Goal: Task Accomplishment & Management: Manage account settings

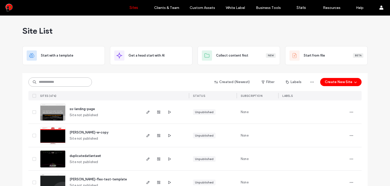
click at [72, 79] on input at bounding box center [60, 81] width 64 height 9
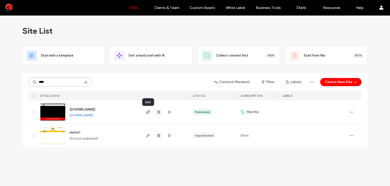
type input "****"
click at [148, 111] on use "button" at bounding box center [148, 111] width 3 height 3
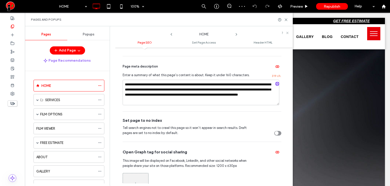
click at [278, 132] on div "toggle" at bounding box center [278, 133] width 7 height 5
click at [13, 95] on icon at bounding box center [12, 94] width 4 height 4
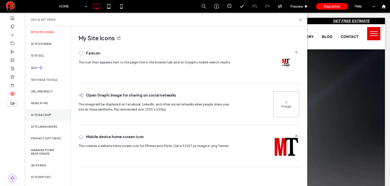
click at [47, 114] on label "Site Backup" at bounding box center [41, 115] width 20 height 4
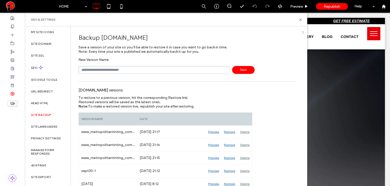
click at [143, 71] on input "text" at bounding box center [154, 70] width 151 height 8
type input "****"
click at [299, 20] on icon at bounding box center [301, 20] width 4 height 4
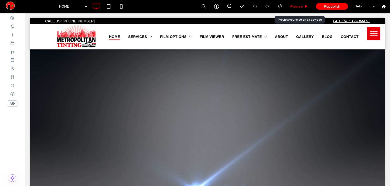
click at [302, 8] on span "Preview" at bounding box center [297, 6] width 13 height 4
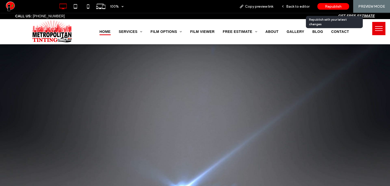
click at [335, 5] on span "Republish" at bounding box center [333, 6] width 17 height 4
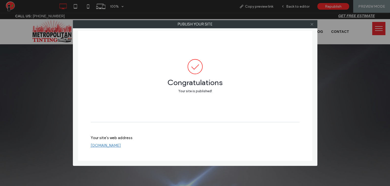
click at [313, 23] on icon at bounding box center [312, 24] width 4 height 4
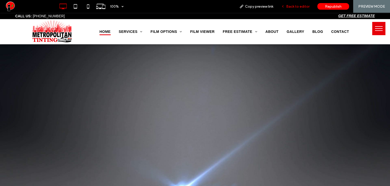
click at [299, 6] on span "Back to editor" at bounding box center [298, 6] width 23 height 4
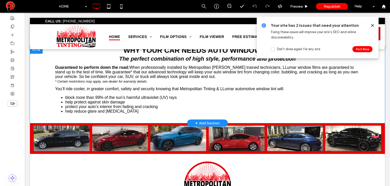
scroll to position [1729, 0]
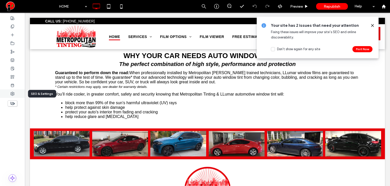
click at [10, 94] on icon at bounding box center [12, 94] width 4 height 4
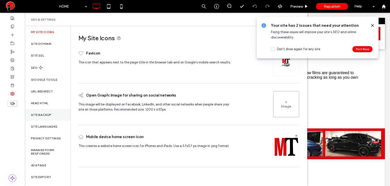
click at [48, 112] on div "Site Backup" at bounding box center [48, 115] width 46 height 12
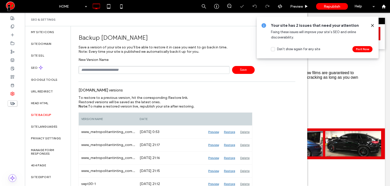
click at [125, 70] on input "text" at bounding box center [154, 70] width 151 height 8
type input "**********"
drag, startPoint x: 229, startPoint y: 70, endPoint x: 252, endPoint y: 64, distance: 23.9
click at [230, 70] on div "**********" at bounding box center [187, 70] width 217 height 8
drag, startPoint x: 243, startPoint y: 68, endPoint x: 234, endPoint y: 60, distance: 11.9
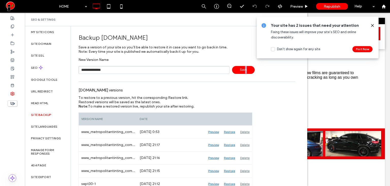
click at [243, 67] on span "Save" at bounding box center [243, 70] width 23 height 8
click at [376, 26] on div "Your site has 2 issues that need your attention Fixing these issues will improv…" at bounding box center [318, 38] width 122 height 42
click at [374, 25] on icon at bounding box center [373, 25] width 4 height 4
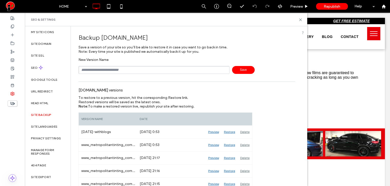
click at [298, 20] on div "SEO & Settings" at bounding box center [166, 20] width 270 height 4
click at [299, 20] on icon at bounding box center [301, 20] width 4 height 4
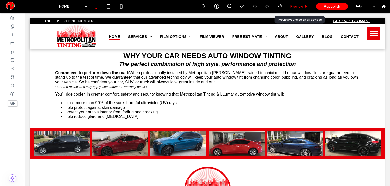
drag, startPoint x: 296, startPoint y: 7, endPoint x: 364, endPoint y: 6, distance: 68.1
click at [296, 7] on span "Preview" at bounding box center [297, 6] width 13 height 4
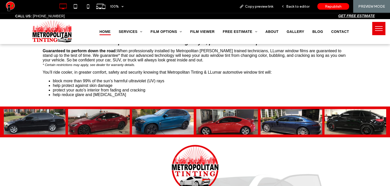
scroll to position [1712, 0]
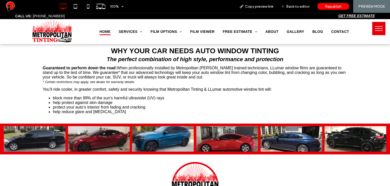
click at [375, 26] on span "menu" at bounding box center [379, 26] width 8 height 1
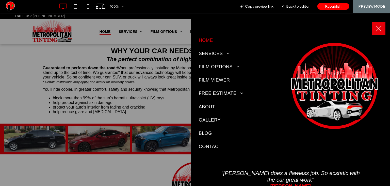
click at [381, 27] on button "menu" at bounding box center [379, 28] width 13 height 13
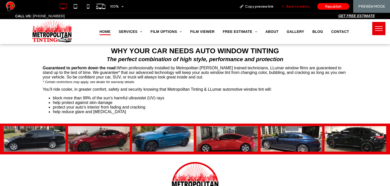
click at [299, 9] on div "Back to editor" at bounding box center [296, 6] width 36 height 13
click at [292, 5] on span "Back to editor" at bounding box center [298, 6] width 23 height 4
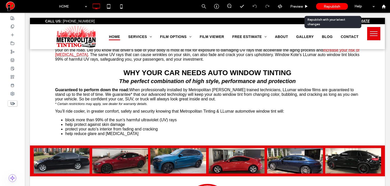
scroll to position [1723, 0]
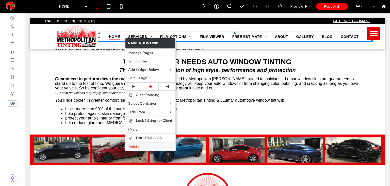
click at [136, 144] on span "Delete" at bounding box center [133, 146] width 11 height 4
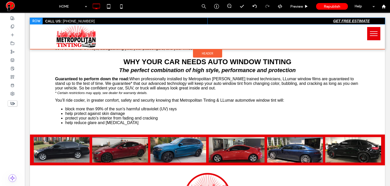
click at [37, 20] on div at bounding box center [36, 21] width 13 height 6
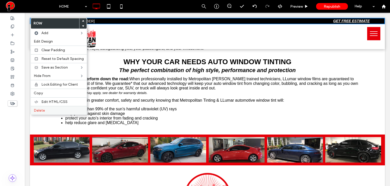
click at [43, 108] on span "Delete" at bounding box center [39, 110] width 11 height 4
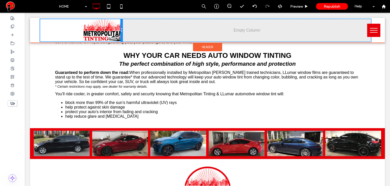
drag, startPoint x: 95, startPoint y: 31, endPoint x: 115, endPoint y: 32, distance: 20.3
click at [115, 32] on div "Click To Paste" at bounding box center [81, 30] width 83 height 22
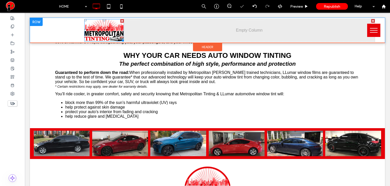
drag, startPoint x: 123, startPoint y: 43, endPoint x: 147, endPoint y: 21, distance: 33.7
click at [84, 29] on div at bounding box center [104, 30] width 40 height 22
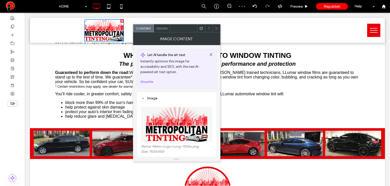
click at [307, 60] on h3 "The perfect combination of high style, performance and protection" at bounding box center [207, 64] width 305 height 8
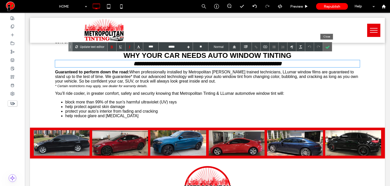
click at [327, 48] on div at bounding box center [327, 46] width 9 height 9
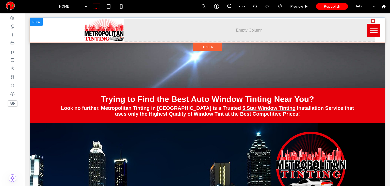
scroll to position [0, 0]
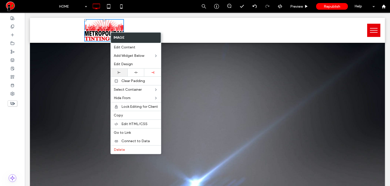
click at [120, 71] on icon at bounding box center [119, 72] width 3 height 3
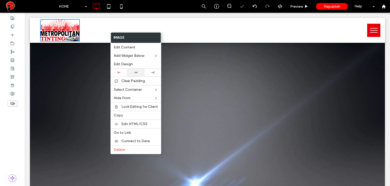
click at [132, 71] on div at bounding box center [136, 72] width 12 height 3
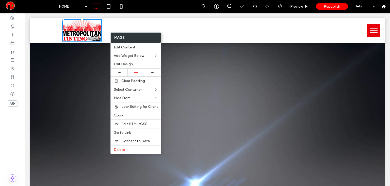
click at [88, 29] on img at bounding box center [82, 30] width 40 height 22
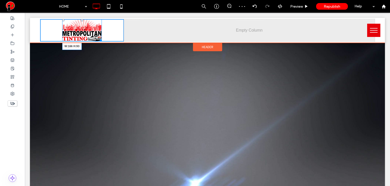
drag, startPoint x: 99, startPoint y: 39, endPoint x: 126, endPoint y: 54, distance: 30.8
click at [100, 41] on div at bounding box center [100, 40] width 4 height 4
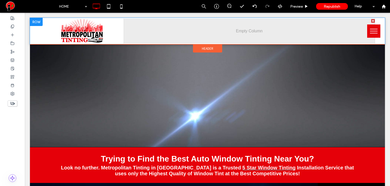
scroll to position [8, 0]
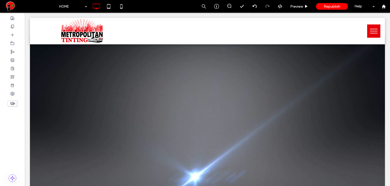
click at [376, 33] on button "menu" at bounding box center [374, 30] width 13 height 13
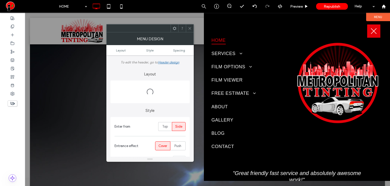
click at [374, 32] on button "menu" at bounding box center [374, 30] width 13 height 13
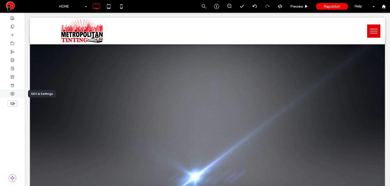
click at [15, 94] on div at bounding box center [12, 93] width 25 height 8
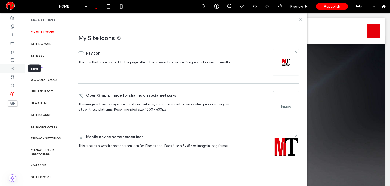
click at [12, 69] on icon at bounding box center [12, 68] width 4 height 4
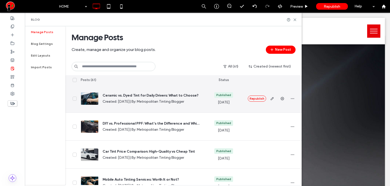
click at [75, 97] on span at bounding box center [75, 98] width 4 height 4
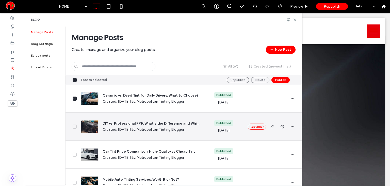
click at [74, 127] on span at bounding box center [75, 126] width 4 height 4
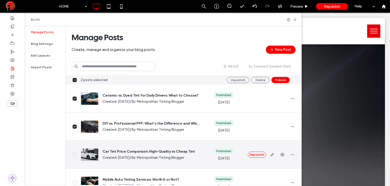
click at [74, 155] on icon at bounding box center [75, 154] width 2 height 1
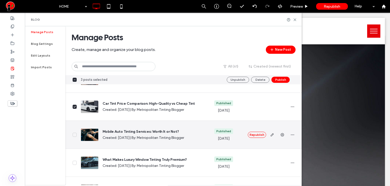
scroll to position [51, 0]
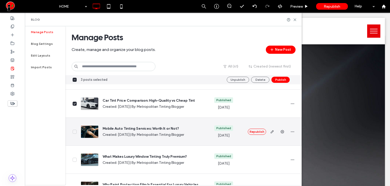
click at [75, 131] on icon at bounding box center [75, 131] width 2 height 1
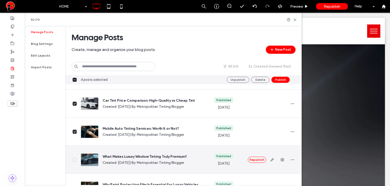
click at [77, 158] on span at bounding box center [75, 159] width 4 height 4
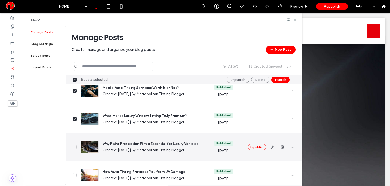
scroll to position [93, 0]
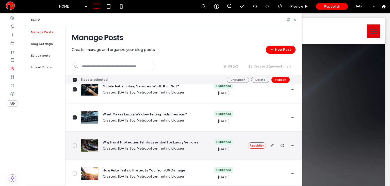
drag, startPoint x: 73, startPoint y: 144, endPoint x: 78, endPoint y: 148, distance: 5.2
click at [75, 146] on icon at bounding box center [74, 145] width 3 height 2
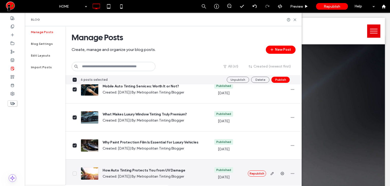
click at [75, 173] on icon at bounding box center [74, 173] width 3 height 2
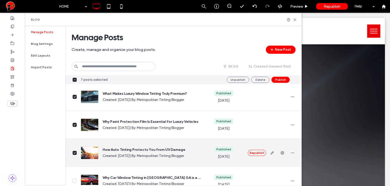
scroll to position [153, 0]
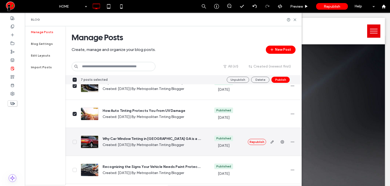
click at [75, 141] on icon at bounding box center [74, 142] width 3 height 2
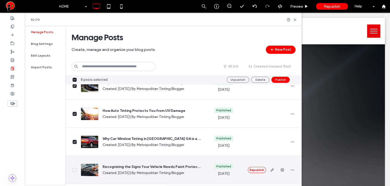
click at [76, 170] on icon at bounding box center [74, 170] width 3 height 2
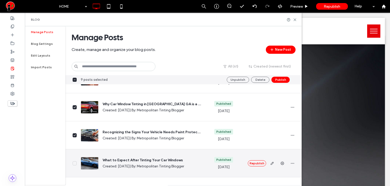
scroll to position [195, 0]
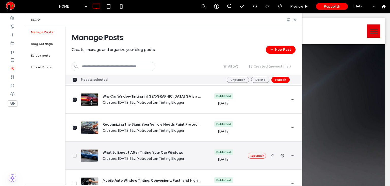
click at [73, 152] on div at bounding box center [71, 155] width 11 height 28
drag, startPoint x: 75, startPoint y: 153, endPoint x: 78, endPoint y: 151, distance: 3.6
click at [75, 153] on span at bounding box center [75, 155] width 4 height 4
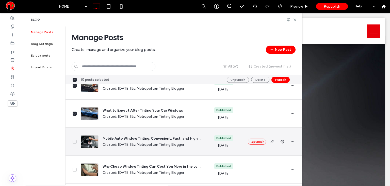
scroll to position [237, 0]
click at [72, 140] on div at bounding box center [71, 141] width 11 height 28
click at [74, 141] on icon at bounding box center [74, 141] width 3 height 2
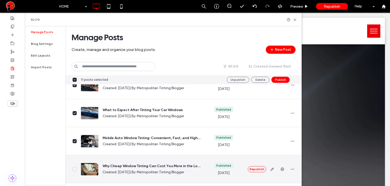
click at [77, 170] on div "Why Cheap Window Tinting Can Cost You More in the Long Run Created: Feb 26, 202…" at bounding box center [141, 169] width 128 height 28
click at [76, 169] on span at bounding box center [75, 169] width 4 height 4
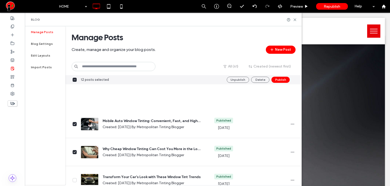
scroll to position [356, 0]
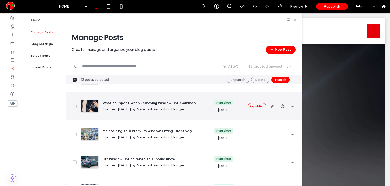
click at [75, 107] on icon at bounding box center [74, 106] width 3 height 2
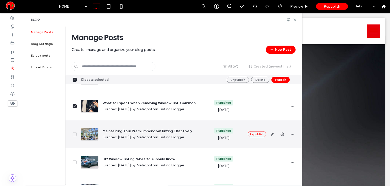
click at [76, 133] on span at bounding box center [75, 134] width 4 height 4
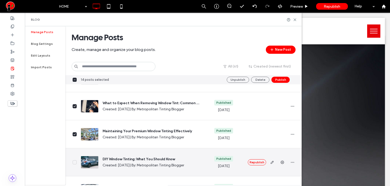
click at [74, 161] on icon at bounding box center [74, 162] width 3 height 2
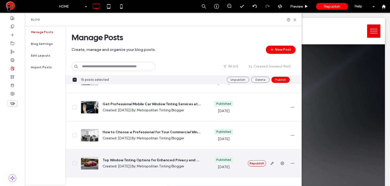
scroll to position [441, 0]
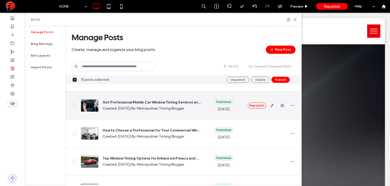
click at [76, 103] on span at bounding box center [75, 105] width 4 height 4
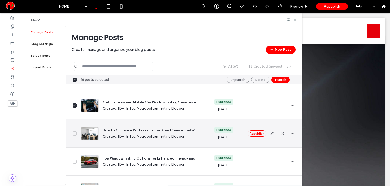
click at [74, 133] on icon at bounding box center [74, 133] width 3 height 2
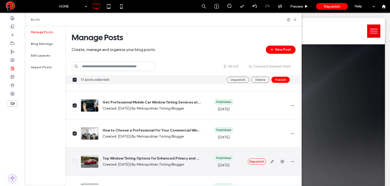
click at [73, 160] on icon at bounding box center [74, 161] width 3 height 2
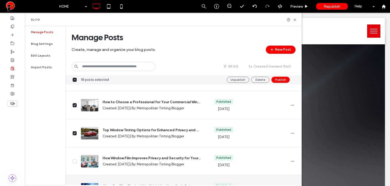
scroll to position [500, 0]
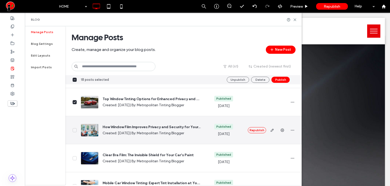
click at [76, 131] on span at bounding box center [75, 130] width 4 height 4
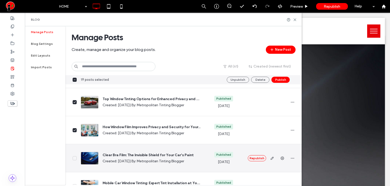
click at [75, 157] on icon at bounding box center [74, 158] width 3 height 2
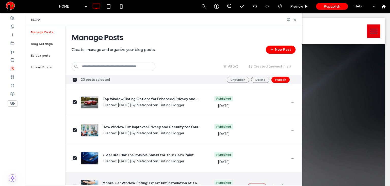
scroll to position [602, 0]
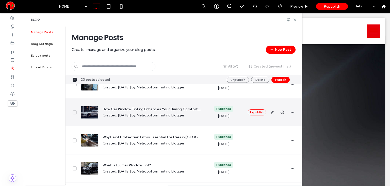
click at [74, 111] on icon at bounding box center [74, 112] width 3 height 2
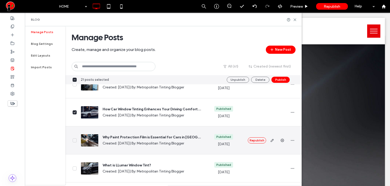
click at [74, 140] on icon at bounding box center [74, 140] width 3 height 2
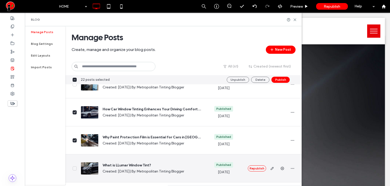
click at [75, 168] on icon at bounding box center [74, 168] width 3 height 2
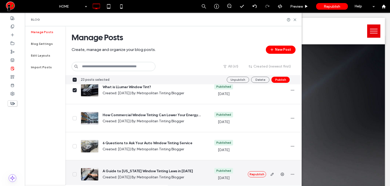
scroll to position [686, 0]
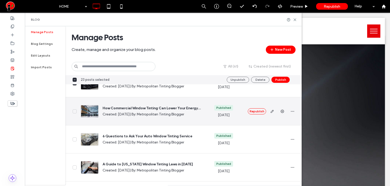
click at [75, 112] on span at bounding box center [75, 111] width 4 height 4
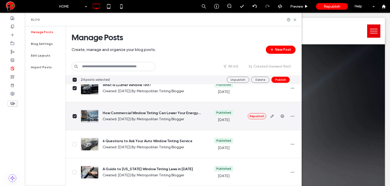
scroll to position [678, 0]
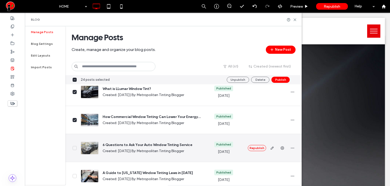
click at [73, 148] on span at bounding box center [75, 148] width 4 height 4
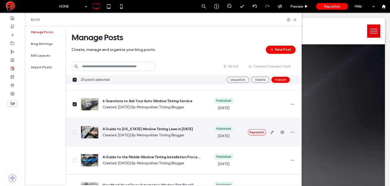
scroll to position [720, 0]
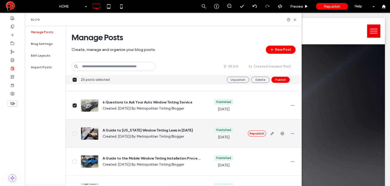
click at [74, 133] on icon at bounding box center [74, 133] width 3 height 2
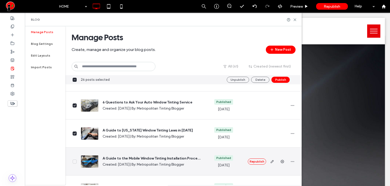
click at [74, 162] on span at bounding box center [75, 161] width 4 height 4
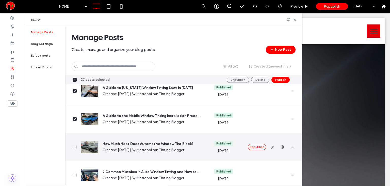
click at [76, 149] on div at bounding box center [71, 147] width 11 height 28
drag, startPoint x: 74, startPoint y: 147, endPoint x: 77, endPoint y: 157, distance: 10.4
click at [74, 147] on icon at bounding box center [74, 147] width 3 height 2
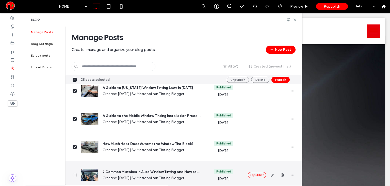
click at [74, 173] on span at bounding box center [75, 175] width 4 height 4
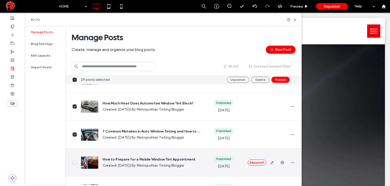
scroll to position [805, 0]
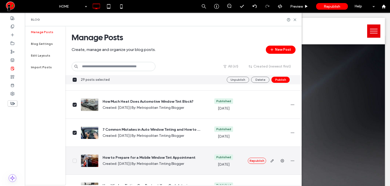
click at [74, 159] on span at bounding box center [75, 160] width 4 height 4
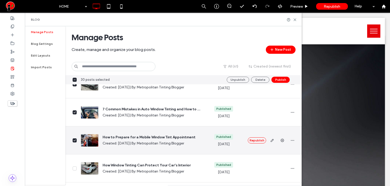
scroll to position [839, 0]
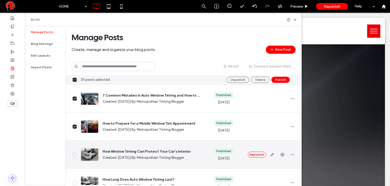
click at [77, 154] on div "How Window Tinting Can Protect Your Car’s Interior Created: Mar 27, 2023 | By: …" at bounding box center [141, 154] width 128 height 28
click at [77, 153] on div "How Window Tinting Can Protect Your Car’s Interior Created: Mar 27, 2023 | By: …" at bounding box center [141, 154] width 128 height 28
click at [76, 154] on span at bounding box center [75, 154] width 4 height 4
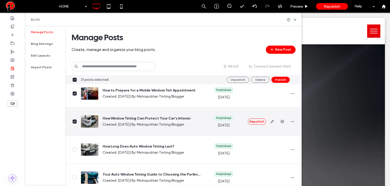
scroll to position [898, 0]
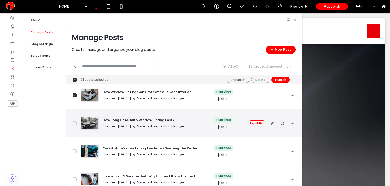
click at [73, 122] on span at bounding box center [75, 123] width 4 height 4
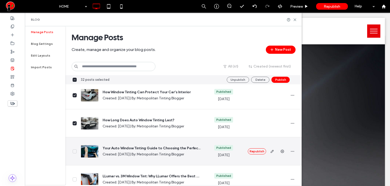
click at [75, 149] on span at bounding box center [75, 151] width 4 height 4
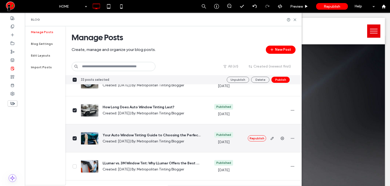
scroll to position [915, 0]
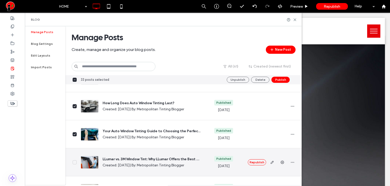
click at [76, 162] on icon at bounding box center [74, 162] width 3 height 2
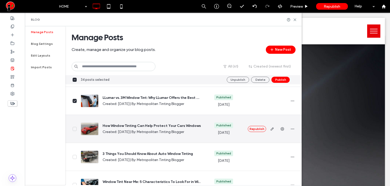
scroll to position [983, 0]
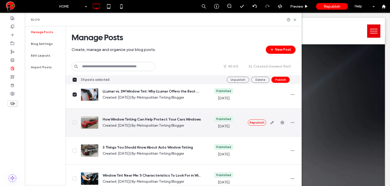
click at [75, 121] on icon at bounding box center [74, 122] width 3 height 2
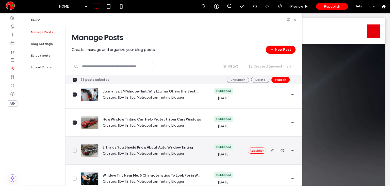
click at [76, 148] on label at bounding box center [75, 150] width 4 height 4
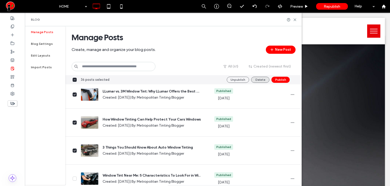
click at [258, 81] on button "Delete" at bounding box center [260, 80] width 18 height 6
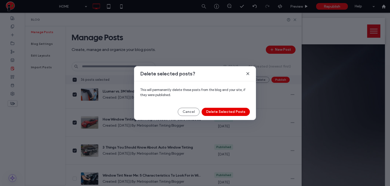
click at [221, 111] on button "Delete Selected Posts" at bounding box center [226, 112] width 48 height 8
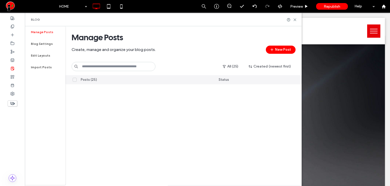
scroll to position [0, 0]
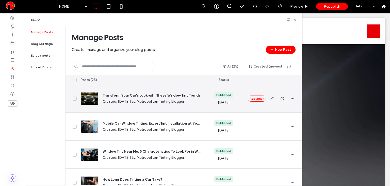
click at [75, 98] on icon at bounding box center [75, 98] width 2 height 1
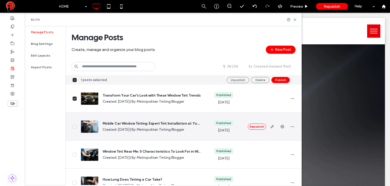
click at [76, 125] on icon at bounding box center [74, 126] width 3 height 2
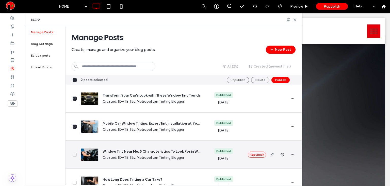
click at [75, 155] on icon at bounding box center [74, 154] width 3 height 2
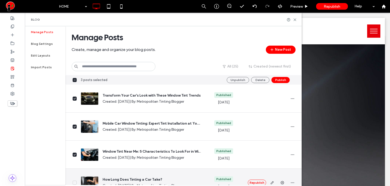
drag, startPoint x: 76, startPoint y: 181, endPoint x: 81, endPoint y: 174, distance: 9.1
click at [76, 180] on span at bounding box center [75, 182] width 4 height 4
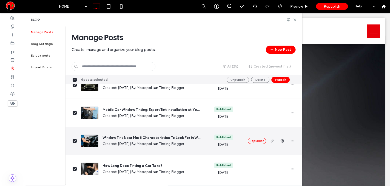
scroll to position [59, 0]
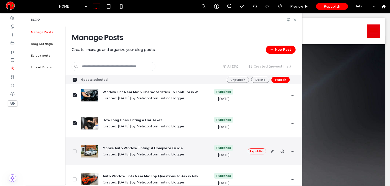
click at [75, 151] on icon at bounding box center [74, 151] width 3 height 2
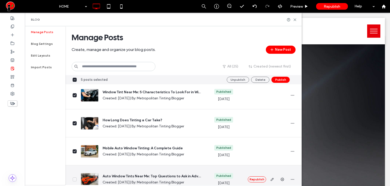
click at [77, 179] on div "Auto Window Tints Near Me: Top Questions to Ask in Advance Created: Aug 11, 202…" at bounding box center [141, 179] width 128 height 28
click at [70, 177] on div at bounding box center [71, 179] width 11 height 28
click at [74, 179] on icon at bounding box center [75, 178] width 2 height 1
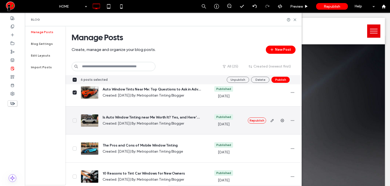
scroll to position [110, 0]
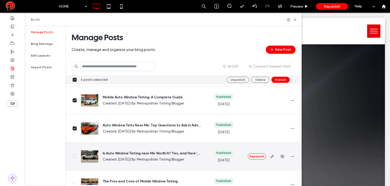
click at [72, 157] on div at bounding box center [71, 156] width 11 height 28
click at [73, 155] on span at bounding box center [75, 156] width 4 height 4
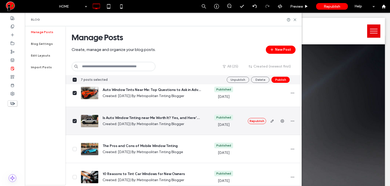
scroll to position [153, 0]
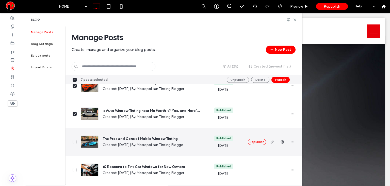
click at [75, 141] on icon at bounding box center [74, 142] width 3 height 2
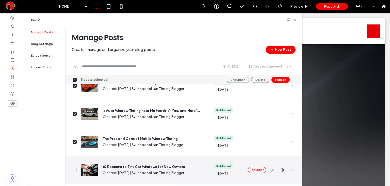
click at [75, 168] on span at bounding box center [75, 170] width 4 height 4
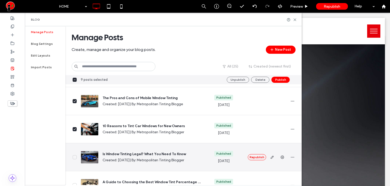
scroll to position [195, 0]
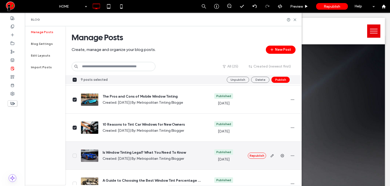
click at [76, 155] on span at bounding box center [75, 155] width 4 height 4
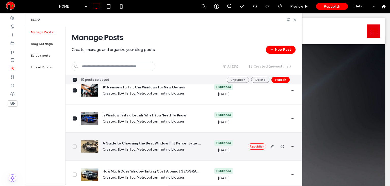
scroll to position [237, 0]
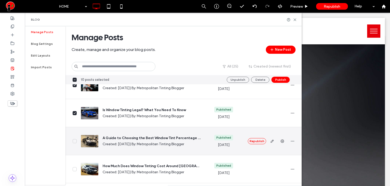
click at [75, 141] on icon at bounding box center [74, 141] width 3 height 2
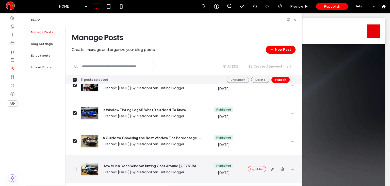
click at [73, 168] on span at bounding box center [75, 169] width 4 height 4
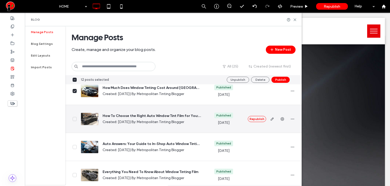
scroll to position [313, 0]
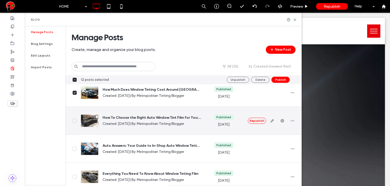
click at [75, 120] on icon at bounding box center [74, 120] width 3 height 2
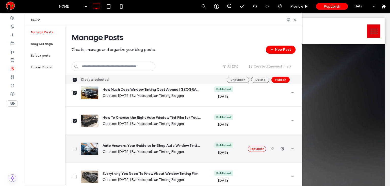
click at [76, 147] on icon at bounding box center [74, 148] width 3 height 2
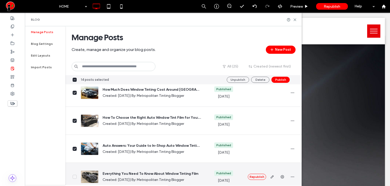
click at [74, 177] on icon at bounding box center [74, 176] width 3 height 2
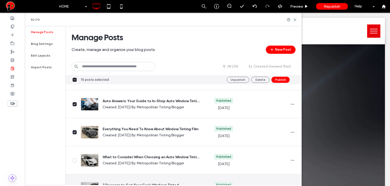
scroll to position [381, 0]
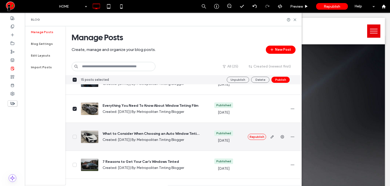
click at [74, 137] on icon at bounding box center [74, 137] width 3 height 2
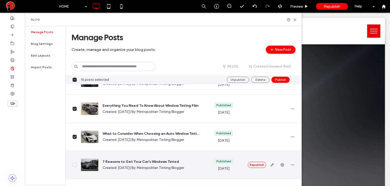
click at [73, 164] on icon at bounding box center [74, 164] width 3 height 2
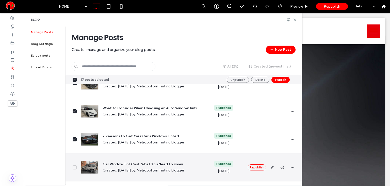
click at [75, 165] on span at bounding box center [75, 167] width 4 height 4
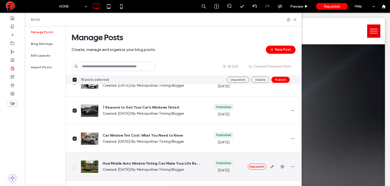
scroll to position [441, 0]
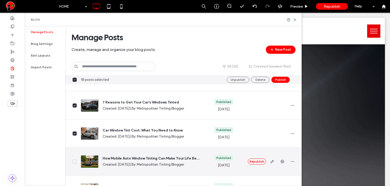
click at [74, 159] on span at bounding box center [75, 161] width 4 height 4
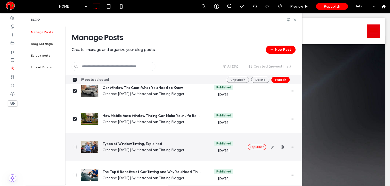
click at [76, 148] on span at bounding box center [75, 147] width 4 height 4
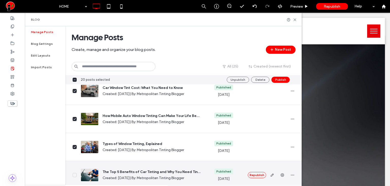
click at [74, 175] on icon at bounding box center [75, 174] width 2 height 1
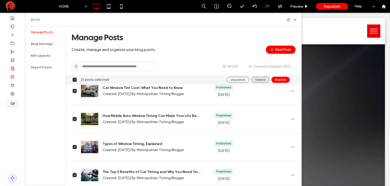
click at [259, 79] on button "Delete" at bounding box center [260, 80] width 18 height 6
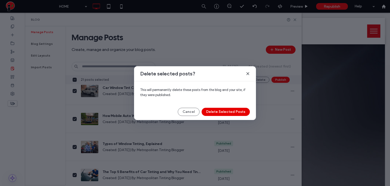
click at [231, 111] on button "Delete Selected Posts" at bounding box center [226, 112] width 48 height 8
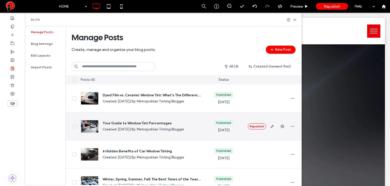
scroll to position [0, 0]
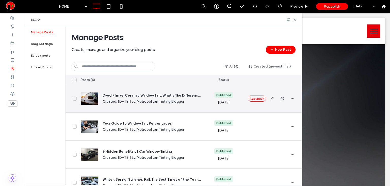
click at [74, 98] on icon at bounding box center [74, 98] width 3 height 2
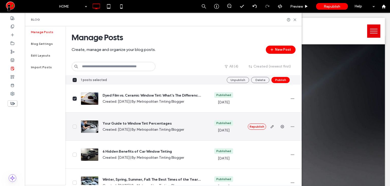
click at [75, 125] on icon at bounding box center [74, 126] width 3 height 2
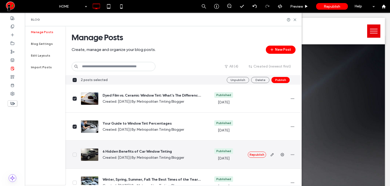
click at [76, 155] on span at bounding box center [75, 154] width 4 height 4
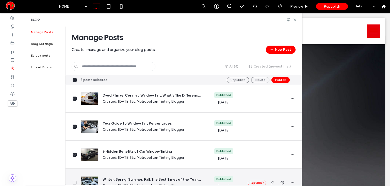
click at [75, 181] on icon at bounding box center [74, 182] width 3 height 2
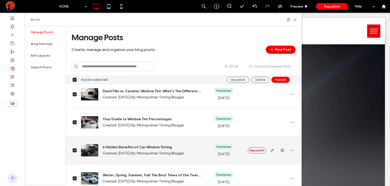
scroll to position [13, 0]
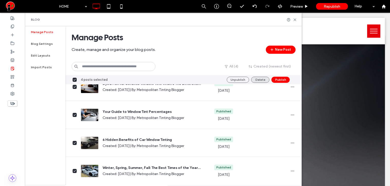
click at [260, 78] on button "Delete" at bounding box center [260, 80] width 18 height 6
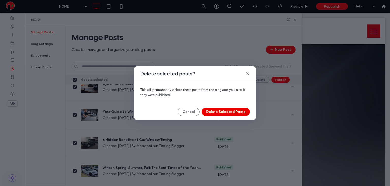
click at [216, 113] on button "Delete Selected Posts" at bounding box center [226, 112] width 48 height 8
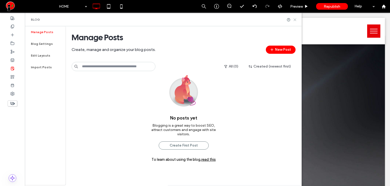
click at [296, 21] on icon at bounding box center [295, 20] width 4 height 4
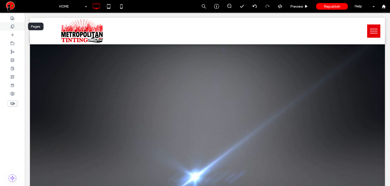
click at [11, 28] on icon at bounding box center [12, 26] width 4 height 4
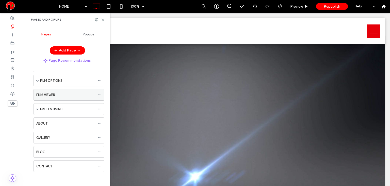
scroll to position [34, 0]
click at [100, 151] on icon at bounding box center [100, 152] width 4 height 4
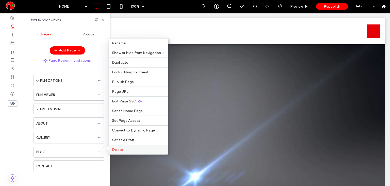
click at [120, 151] on span "Delete" at bounding box center [117, 149] width 11 height 4
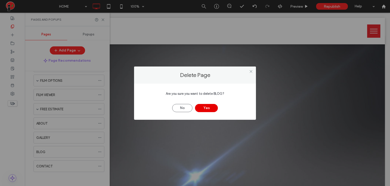
click at [206, 106] on button "Yes" at bounding box center [206, 108] width 23 height 8
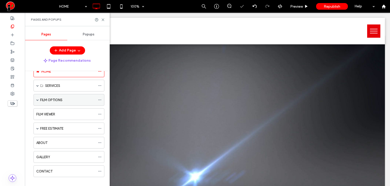
scroll to position [0, 0]
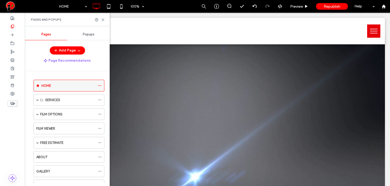
click at [100, 84] on icon at bounding box center [100, 86] width 4 height 4
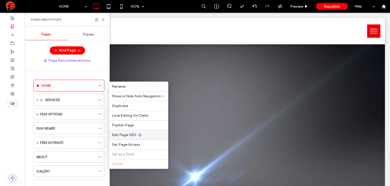
click at [135, 133] on span "Edit Page SEO" at bounding box center [124, 134] width 24 height 4
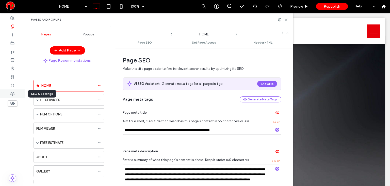
click at [14, 93] on icon at bounding box center [12, 94] width 4 height 4
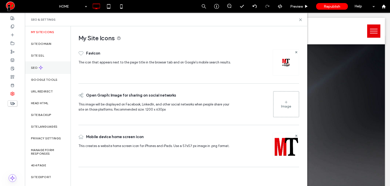
click at [31, 66] on div "SEO" at bounding box center [48, 67] width 46 height 12
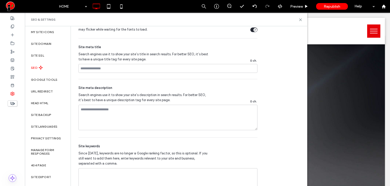
scroll to position [281, 0]
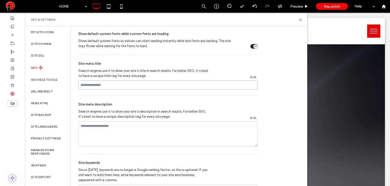
paste input "**********"
type input "**********"
paste textarea "**********"
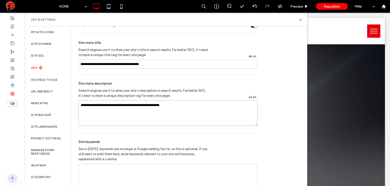
scroll to position [315, 0]
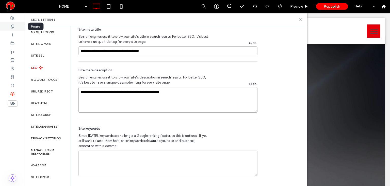
type textarea "**********"
click at [7, 27] on div at bounding box center [12, 26] width 25 height 8
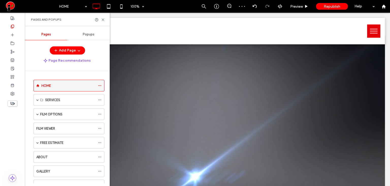
click at [101, 85] on icon at bounding box center [100, 86] width 4 height 4
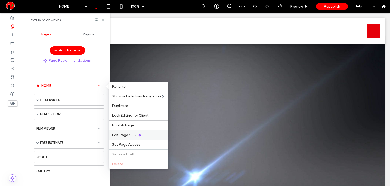
click at [128, 134] on span "Edit Page SEO" at bounding box center [124, 134] width 24 height 4
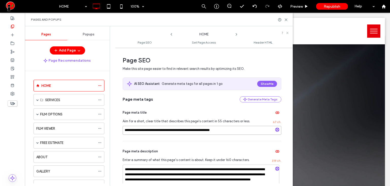
drag, startPoint x: 246, startPoint y: 128, endPoint x: 106, endPoint y: 131, distance: 140.6
click at [106, 131] on div "**********" at bounding box center [159, 105] width 268 height 159
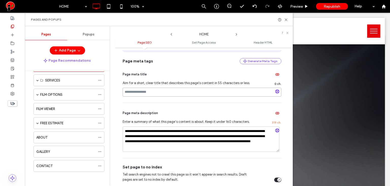
scroll to position [85, 0]
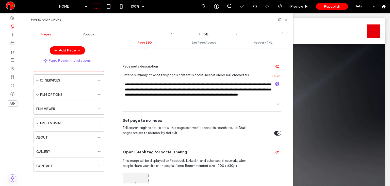
drag, startPoint x: 179, startPoint y: 102, endPoint x: 144, endPoint y: 90, distance: 36.5
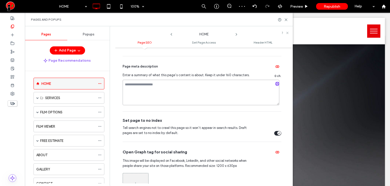
scroll to position [0, 0]
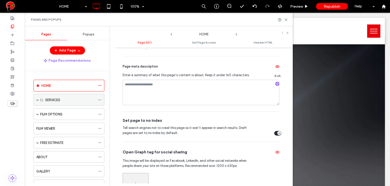
click at [38, 98] on span at bounding box center [37, 99] width 3 height 3
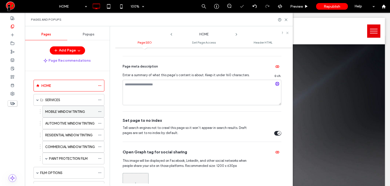
click at [99, 111] on use at bounding box center [99, 111] width 3 height 1
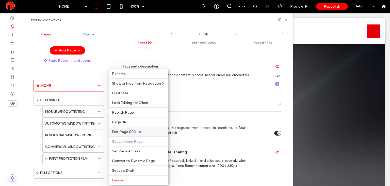
click at [121, 131] on span "Edit Page SEO" at bounding box center [124, 131] width 24 height 4
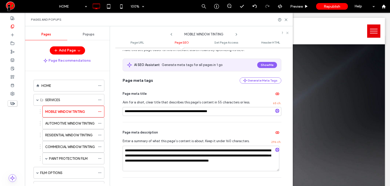
scroll to position [59, 0]
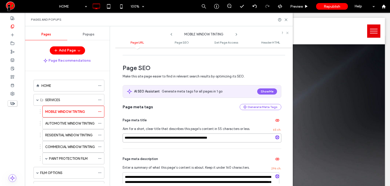
drag, startPoint x: 233, startPoint y: 137, endPoint x: 120, endPoint y: 139, distance: 112.6
click at [120, 139] on div "**********" at bounding box center [204, 116] width 178 height 133
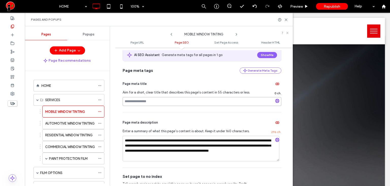
scroll to position [110, 0]
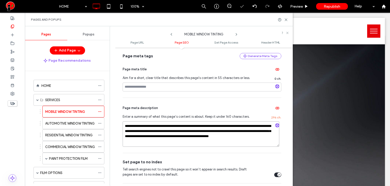
drag, startPoint x: 141, startPoint y: 143, endPoint x: 115, endPoint y: 123, distance: 32.5
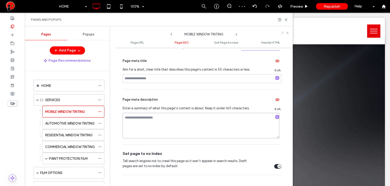
scroll to position [127, 0]
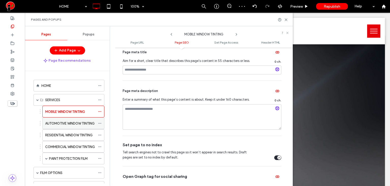
click at [101, 124] on icon at bounding box center [100, 123] width 4 height 4
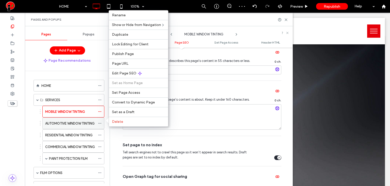
click at [56, 125] on div "AUTOMOTIVE WINDOW TINTING" at bounding box center [70, 122] width 50 height 11
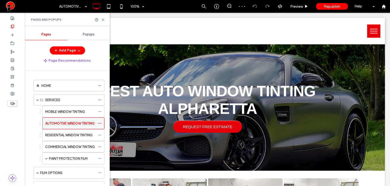
click at [98, 123] on icon at bounding box center [100, 123] width 4 height 4
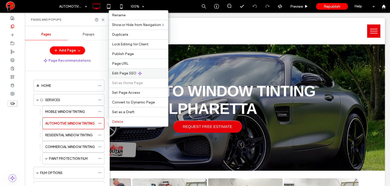
click at [121, 77] on div "Edit Page SEO" at bounding box center [138, 73] width 59 height 10
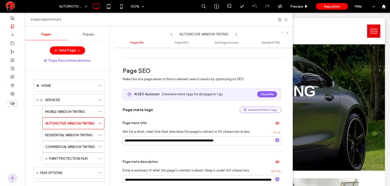
scroll to position [59, 0]
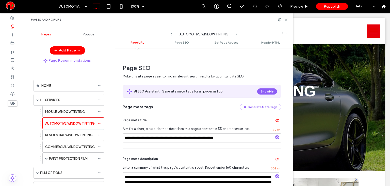
drag, startPoint x: 245, startPoint y: 139, endPoint x: 115, endPoint y: 139, distance: 129.7
click at [115, 139] on div "**********" at bounding box center [204, 116] width 178 height 133
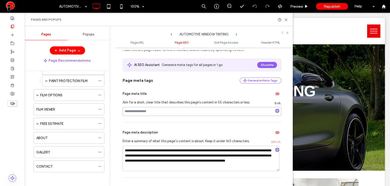
scroll to position [93, 0]
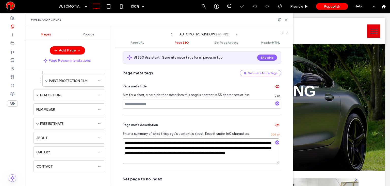
drag, startPoint x: 159, startPoint y: 159, endPoint x: 122, endPoint y: 130, distance: 46.9
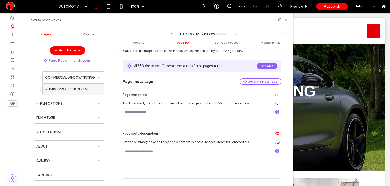
scroll to position [61, 0]
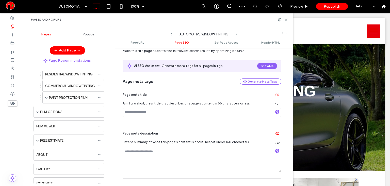
click at [191, 90] on div "Page meta title Aim for a short, clear title that describes this page's content…" at bounding box center [202, 103] width 159 height 38
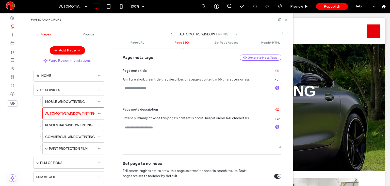
scroll to position [178, 0]
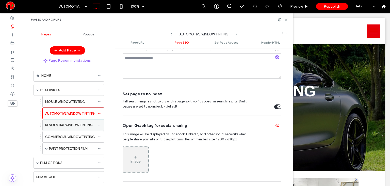
click at [101, 123] on icon at bounding box center [100, 125] width 4 height 4
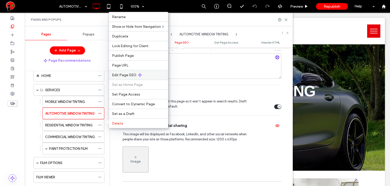
click at [120, 74] on span "Edit Page SEO" at bounding box center [124, 75] width 24 height 4
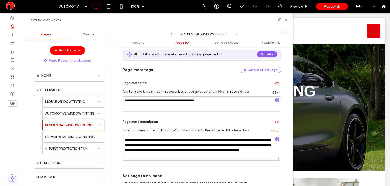
scroll to position [212, 0]
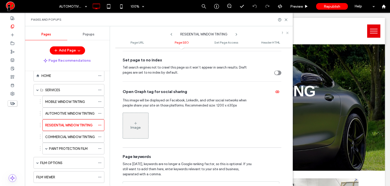
click at [278, 73] on div "toggle" at bounding box center [278, 72] width 7 height 5
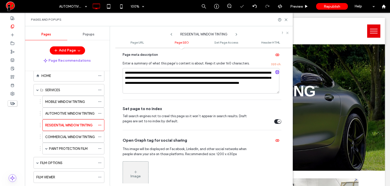
scroll to position [127, 0]
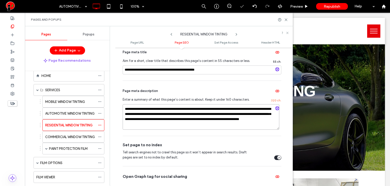
drag, startPoint x: 166, startPoint y: 124, endPoint x: 143, endPoint y: 98, distance: 34.6
click at [123, 104] on textarea "**********" at bounding box center [201, 116] width 157 height 25
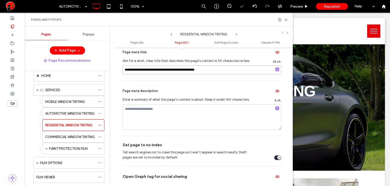
drag, startPoint x: 209, startPoint y: 67, endPoint x: 117, endPoint y: 67, distance: 92.8
click at [117, 67] on div "**********" at bounding box center [204, 116] width 178 height 133
click at [188, 83] on div "Page meta description Enter a summary of what this page’s content is about. Kee…" at bounding box center [202, 108] width 159 height 55
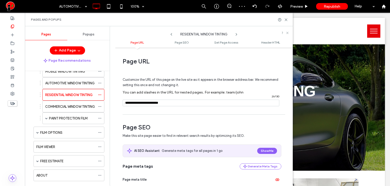
scroll to position [44, 0]
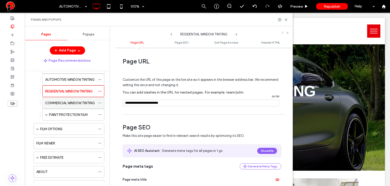
click at [100, 101] on icon at bounding box center [100, 103] width 4 height 4
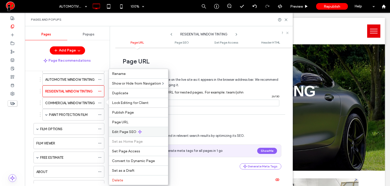
click at [126, 132] on span "Edit Page SEO" at bounding box center [124, 131] width 24 height 4
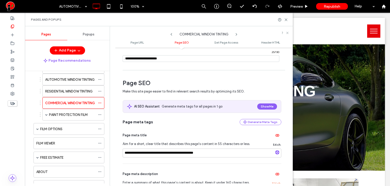
scroll to position [85, 0]
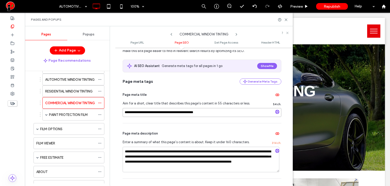
drag, startPoint x: 220, startPoint y: 111, endPoint x: 123, endPoint y: 108, distance: 97.4
click at [123, 108] on input "**********" at bounding box center [202, 112] width 159 height 9
drag, startPoint x: 171, startPoint y: 165, endPoint x: 119, endPoint y: 150, distance: 54.0
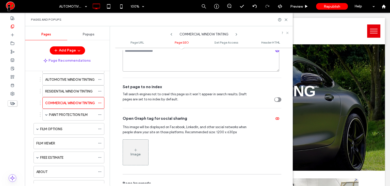
scroll to position [186, 0]
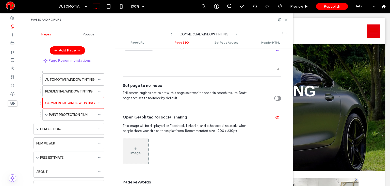
click at [278, 97] on div "toggle" at bounding box center [278, 98] width 7 height 5
click at [99, 113] on icon at bounding box center [100, 115] width 4 height 4
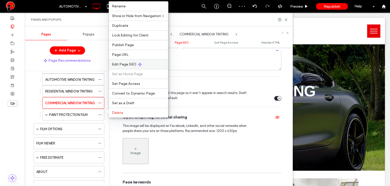
click at [123, 62] on div "Edit Page SEO" at bounding box center [138, 64] width 59 height 10
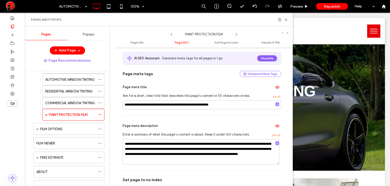
scroll to position [102, 0]
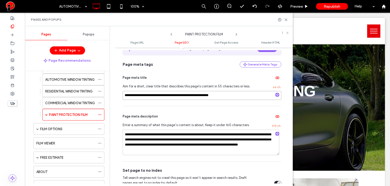
drag, startPoint x: 234, startPoint y: 96, endPoint x: 121, endPoint y: 93, distance: 113.4
click at [121, 93] on div "**********" at bounding box center [204, 116] width 178 height 133
drag, startPoint x: 157, startPoint y: 147, endPoint x: 125, endPoint y: 132, distance: 35.7
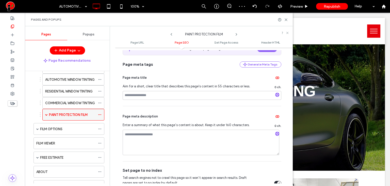
click at [47, 114] on span at bounding box center [46, 114] width 3 height 3
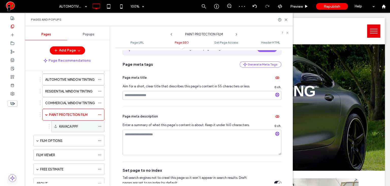
scroll to position [52, 0]
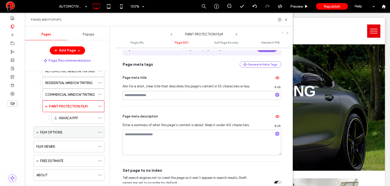
click at [99, 131] on icon at bounding box center [100, 132] width 4 height 4
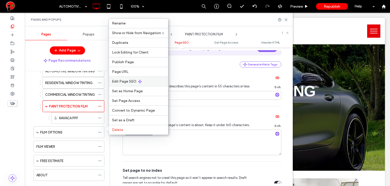
click at [135, 81] on span "Edit Page SEO" at bounding box center [124, 81] width 24 height 4
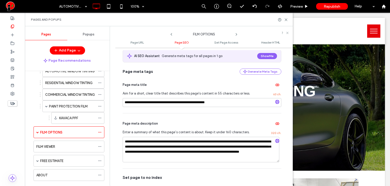
scroll to position [93, 0]
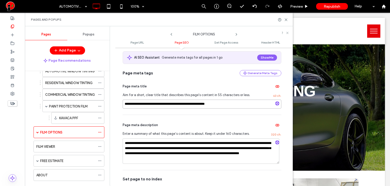
drag, startPoint x: 231, startPoint y: 100, endPoint x: 124, endPoint y: 102, distance: 106.5
click at [124, 102] on input "**********" at bounding box center [202, 103] width 159 height 9
drag, startPoint x: 173, startPoint y: 158, endPoint x: 106, endPoint y: 131, distance: 72.3
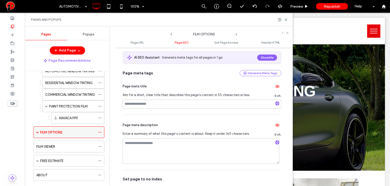
click at [38, 131] on span at bounding box center [37, 132] width 3 height 3
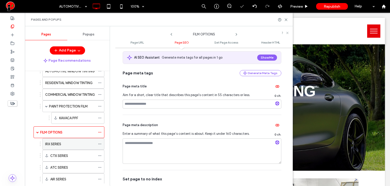
click at [100, 140] on span at bounding box center [100, 144] width 4 height 8
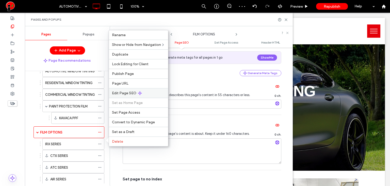
click at [126, 97] on div "Edit Page SEO" at bounding box center [138, 93] width 59 height 10
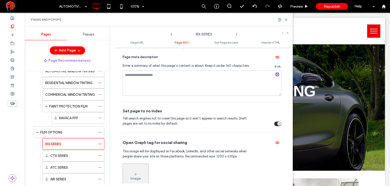
scroll to position [76, 0]
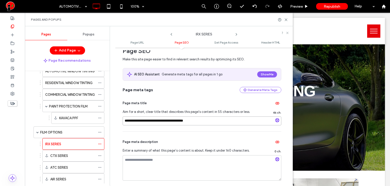
drag, startPoint x: 207, startPoint y: 118, endPoint x: 119, endPoint y: 118, distance: 87.7
click at [115, 119] on div "**********" at bounding box center [204, 116] width 178 height 133
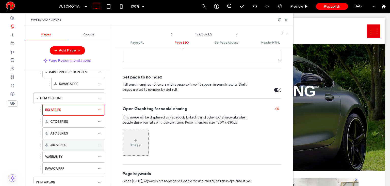
scroll to position [95, 0]
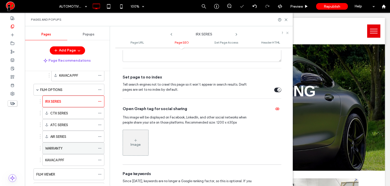
click at [100, 146] on icon at bounding box center [100, 148] width 4 height 4
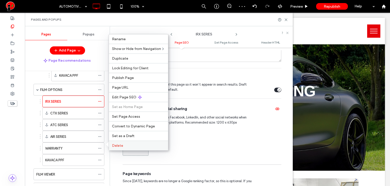
click at [125, 145] on label "Delete" at bounding box center [138, 145] width 53 height 4
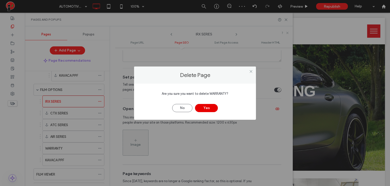
click at [208, 108] on button "Yes" at bounding box center [206, 108] width 23 height 8
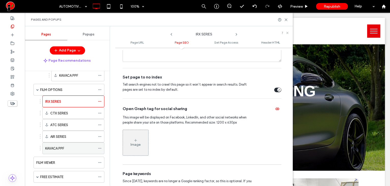
click at [99, 146] on icon at bounding box center [100, 148] width 4 height 4
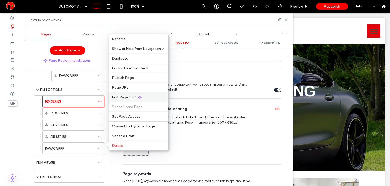
click at [126, 99] on span "Edit Page SEO" at bounding box center [124, 97] width 24 height 4
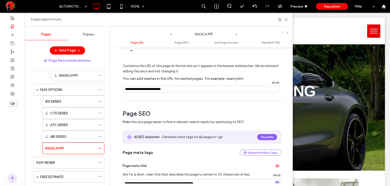
scroll to position [85, 0]
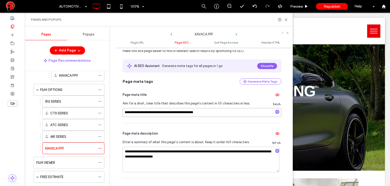
drag, startPoint x: 221, startPoint y: 114, endPoint x: 124, endPoint y: 110, distance: 97.7
click at [124, 110] on input "**********" at bounding box center [202, 112] width 159 height 9
drag, startPoint x: 203, startPoint y: 156, endPoint x: 125, endPoint y: 148, distance: 77.9
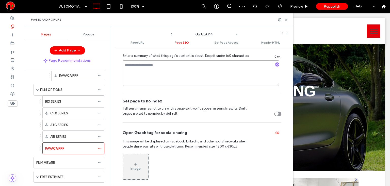
scroll to position [178, 0]
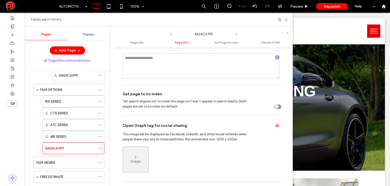
click at [276, 105] on div "toggle" at bounding box center [277, 106] width 4 height 4
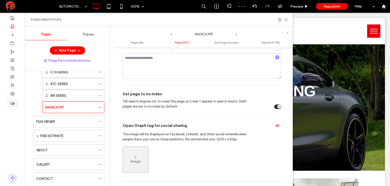
scroll to position [137, 0]
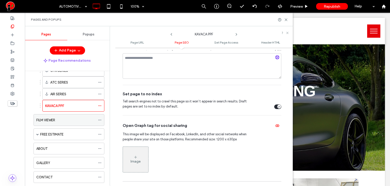
click at [99, 118] on icon at bounding box center [100, 120] width 4 height 4
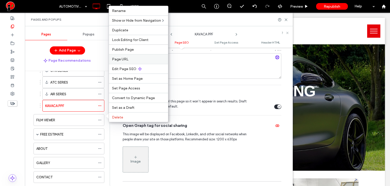
click at [131, 64] on div "Page URL" at bounding box center [138, 59] width 59 height 10
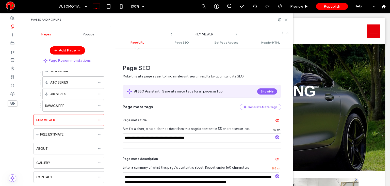
scroll to position [68, 0]
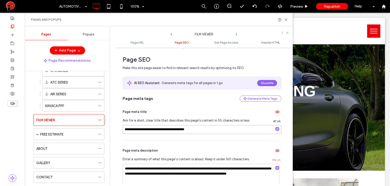
drag, startPoint x: 204, startPoint y: 129, endPoint x: 123, endPoint y: 125, distance: 81.7
click at [123, 125] on input "**********" at bounding box center [202, 129] width 159 height 9
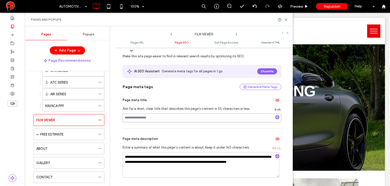
scroll to position [85, 0]
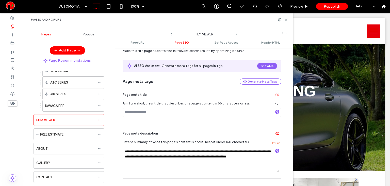
drag, startPoint x: 271, startPoint y: 157, endPoint x: 114, endPoint y: 151, distance: 156.7
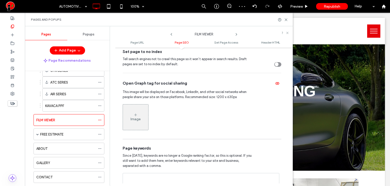
scroll to position [212, 0]
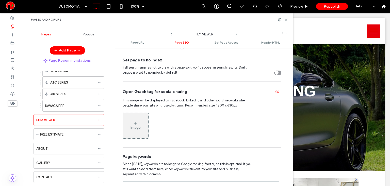
click at [275, 73] on div "toggle" at bounding box center [277, 73] width 4 height 4
click at [98, 133] on div "FREE ESTIMATE" at bounding box center [69, 134] width 71 height 12
click at [101, 132] on icon at bounding box center [100, 134] width 4 height 4
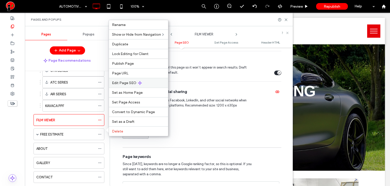
click at [129, 84] on span "Edit Page SEO" at bounding box center [124, 83] width 24 height 4
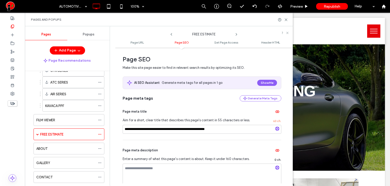
scroll to position [68, 0]
drag, startPoint x: 230, startPoint y: 127, endPoint x: 119, endPoint y: 133, distance: 111.5
click at [119, 133] on div "**********" at bounding box center [204, 116] width 178 height 133
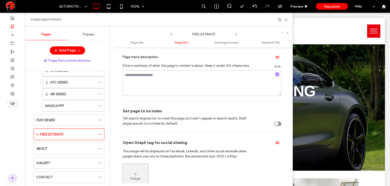
scroll to position [169, 0]
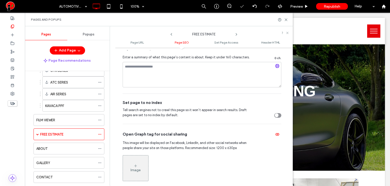
click at [275, 115] on div "toggle" at bounding box center [277, 115] width 4 height 4
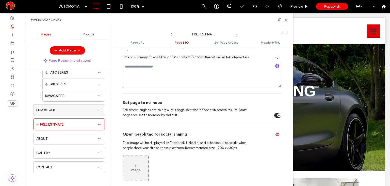
scroll to position [147, 0]
click at [37, 123] on span at bounding box center [37, 124] width 3 height 3
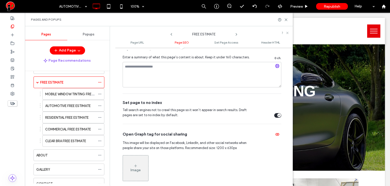
scroll to position [189, 0]
click at [100, 92] on icon at bounding box center [100, 94] width 4 height 4
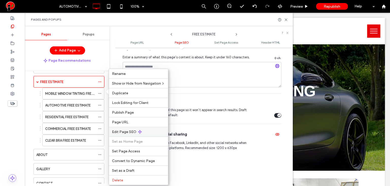
click at [124, 129] on span "Edit Page SEO" at bounding box center [124, 131] width 24 height 4
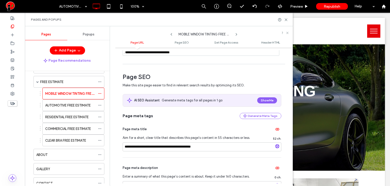
scroll to position [51, 0]
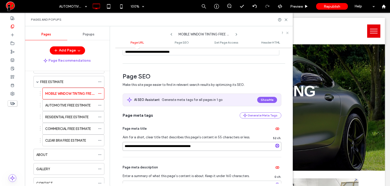
drag, startPoint x: 211, startPoint y: 150, endPoint x: 118, endPoint y: 140, distance: 92.5
click at [118, 140] on div "**********" at bounding box center [204, 116] width 178 height 133
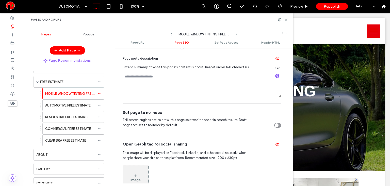
scroll to position [161, 0]
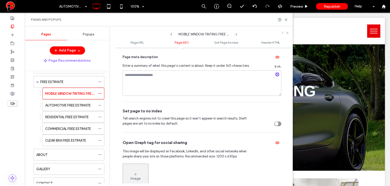
click at [277, 122] on div "toggle" at bounding box center [277, 124] width 4 height 4
click at [98, 103] on icon at bounding box center [100, 105] width 4 height 4
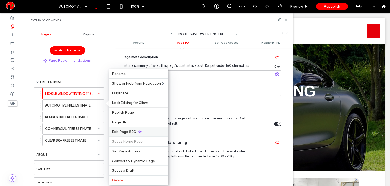
click at [123, 128] on div "Edit Page SEO" at bounding box center [138, 132] width 59 height 10
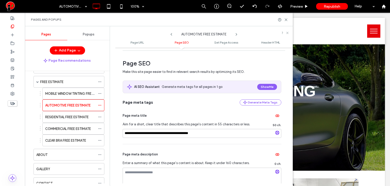
scroll to position [85, 0]
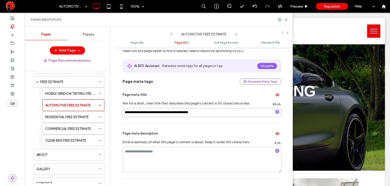
drag, startPoint x: 204, startPoint y: 115, endPoint x: 117, endPoint y: 113, distance: 87.2
click at [117, 113] on div "**********" at bounding box center [204, 116] width 178 height 133
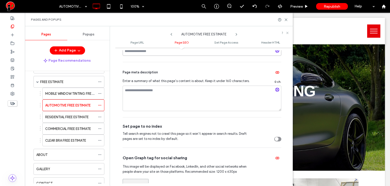
scroll to position [169, 0]
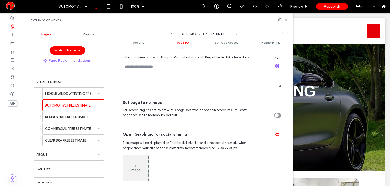
click at [276, 116] on div "toggle" at bounding box center [277, 115] width 4 height 4
click at [98, 113] on span at bounding box center [100, 117] width 4 height 8
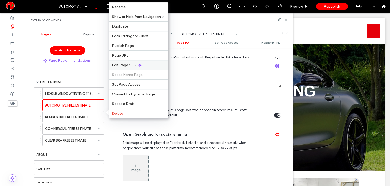
click at [122, 65] on span "Edit Page SEO" at bounding box center [124, 65] width 24 height 4
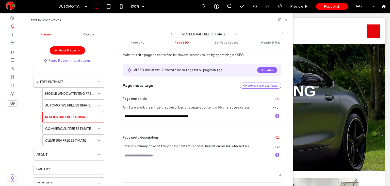
scroll to position [93, 0]
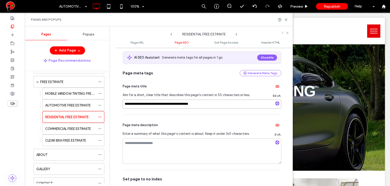
drag, startPoint x: 212, startPoint y: 104, endPoint x: 120, endPoint y: 111, distance: 92.5
click at [117, 110] on div "**********" at bounding box center [204, 116] width 178 height 133
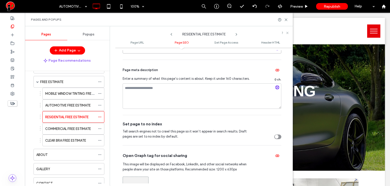
scroll to position [169, 0]
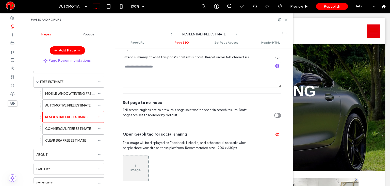
click at [277, 116] on div "toggle" at bounding box center [278, 115] width 7 height 5
click at [102, 127] on icon at bounding box center [100, 129] width 4 height 4
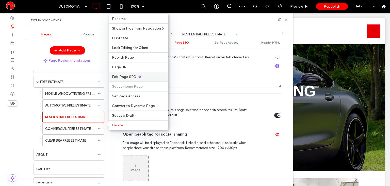
click at [130, 77] on span "Edit Page SEO" at bounding box center [124, 76] width 24 height 4
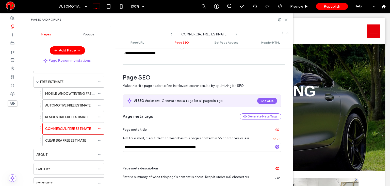
scroll to position [76, 0]
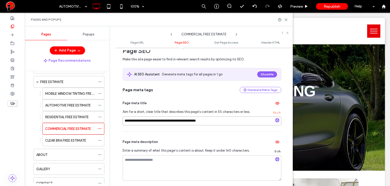
drag, startPoint x: 224, startPoint y: 123, endPoint x: 126, endPoint y: 140, distance: 99.0
click at [124, 141] on div "**********" at bounding box center [202, 137] width 159 height 100
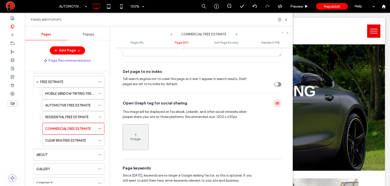
scroll to position [203, 0]
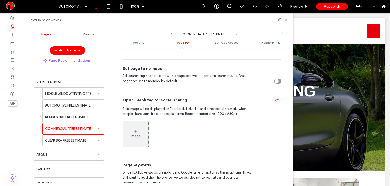
click at [276, 81] on div "toggle" at bounding box center [277, 81] width 4 height 4
click at [99, 136] on span at bounding box center [100, 140] width 4 height 8
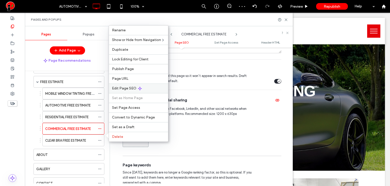
click at [124, 87] on span "Edit Page SEO" at bounding box center [124, 88] width 24 height 4
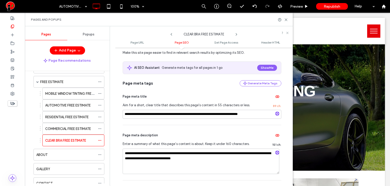
scroll to position [85, 0]
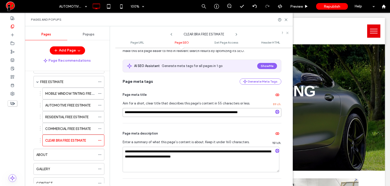
drag, startPoint x: 259, startPoint y: 111, endPoint x: 112, endPoint y: 107, distance: 147.0
click at [112, 107] on div "**********" at bounding box center [201, 105] width 183 height 159
drag, startPoint x: 208, startPoint y: 157, endPoint x: 110, endPoint y: 144, distance: 98.7
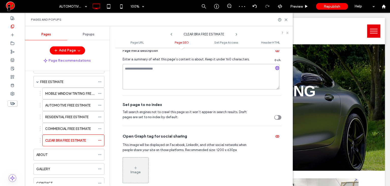
scroll to position [186, 0]
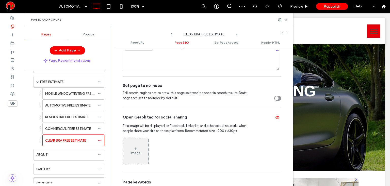
click at [276, 98] on icon "toggle" at bounding box center [277, 98] width 2 height 2
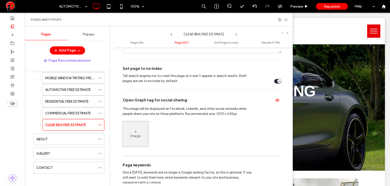
scroll to position [205, 0]
click at [101, 138] on icon at bounding box center [100, 139] width 4 height 4
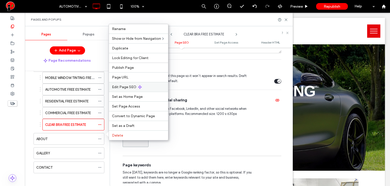
click at [128, 85] on span "Edit Page SEO" at bounding box center [124, 87] width 24 height 4
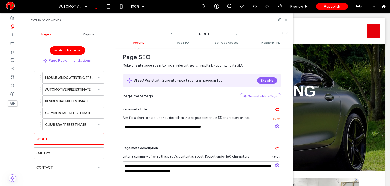
scroll to position [85, 0]
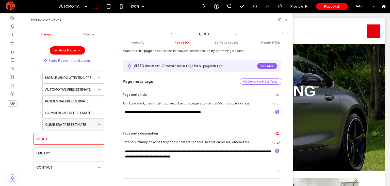
drag, startPoint x: 221, startPoint y: 112, endPoint x: 102, endPoint y: 117, distance: 118.8
click at [102, 117] on div "**********" at bounding box center [159, 105] width 268 height 159
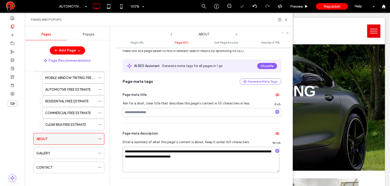
drag, startPoint x: 230, startPoint y: 157, endPoint x: 89, endPoint y: 136, distance: 143.0
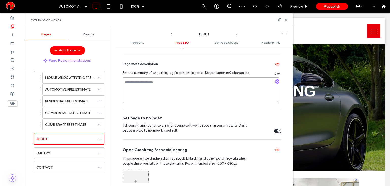
scroll to position [169, 0]
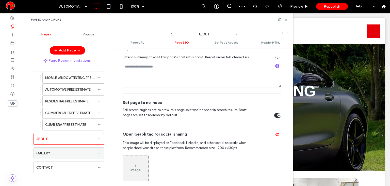
click at [102, 150] on div at bounding box center [101, 153] width 6 height 8
click at [101, 151] on icon at bounding box center [100, 153] width 4 height 4
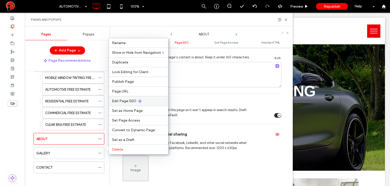
click at [123, 100] on span "Edit Page SEO" at bounding box center [124, 101] width 24 height 4
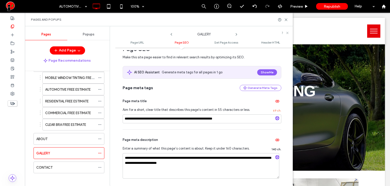
scroll to position [85, 0]
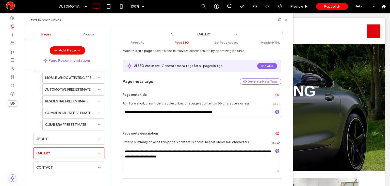
drag, startPoint x: 235, startPoint y: 115, endPoint x: 119, endPoint y: 117, distance: 116.2
click at [119, 117] on div "**********" at bounding box center [204, 116] width 178 height 133
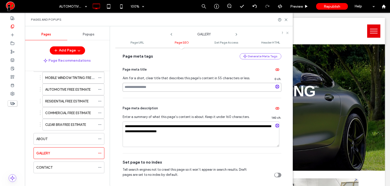
scroll to position [110, 0]
drag, startPoint x: 199, startPoint y: 130, endPoint x: 102, endPoint y: 119, distance: 97.5
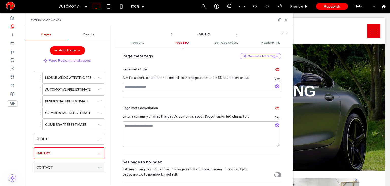
click at [98, 165] on icon at bounding box center [100, 167] width 4 height 4
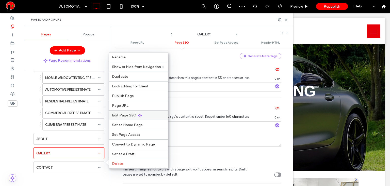
click at [118, 114] on span "Edit Page SEO" at bounding box center [124, 115] width 24 height 4
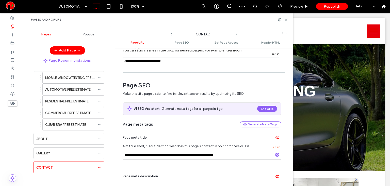
scroll to position [42, 0]
drag, startPoint x: 234, startPoint y: 156, endPoint x: 109, endPoint y: 161, distance: 124.4
click at [109, 161] on div "**********" at bounding box center [159, 105] width 268 height 159
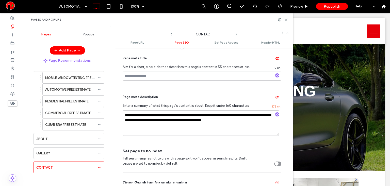
scroll to position [136, 0]
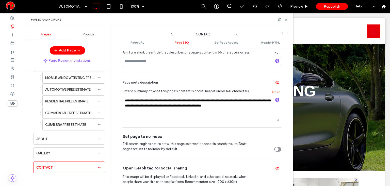
drag, startPoint x: 245, startPoint y: 107, endPoint x: 116, endPoint y: 98, distance: 129.2
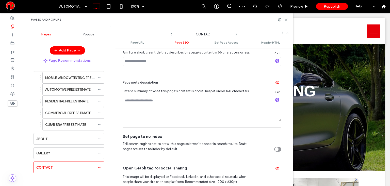
click at [276, 149] on div "toggle" at bounding box center [277, 149] width 4 height 4
click at [101, 151] on icon at bounding box center [100, 153] width 4 height 4
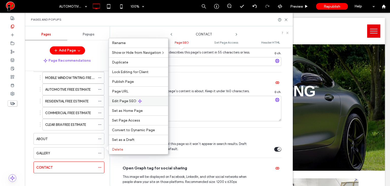
click at [121, 102] on span "Edit Page SEO" at bounding box center [124, 101] width 24 height 4
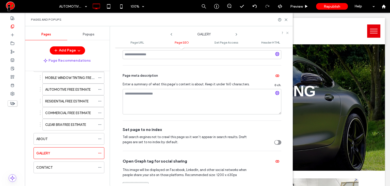
scroll to position [144, 0]
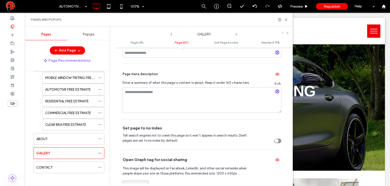
click at [278, 141] on div "toggle" at bounding box center [278, 140] width 7 height 5
click at [287, 21] on icon at bounding box center [286, 20] width 4 height 4
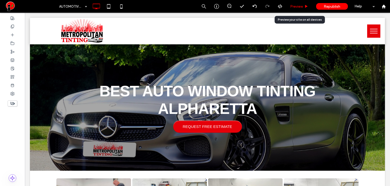
click at [294, 7] on span "Preview" at bounding box center [297, 6] width 13 height 4
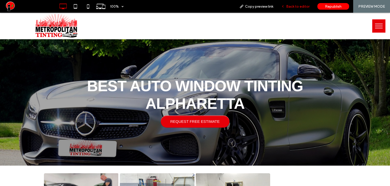
click at [299, 5] on span "Back to editor" at bounding box center [298, 6] width 23 height 4
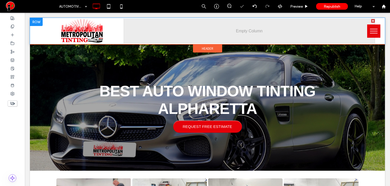
click at [38, 21] on div at bounding box center [36, 22] width 13 height 8
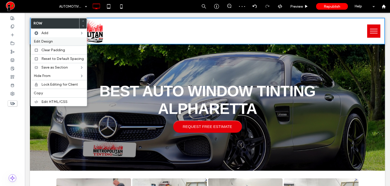
click at [46, 39] on span "Edit Design" at bounding box center [43, 41] width 19 height 4
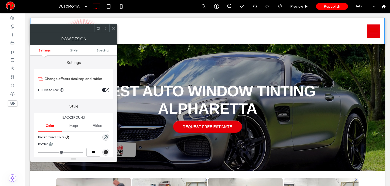
click at [103, 89] on div "toggle" at bounding box center [105, 89] width 7 height 5
click at [113, 28] on icon at bounding box center [114, 28] width 4 height 4
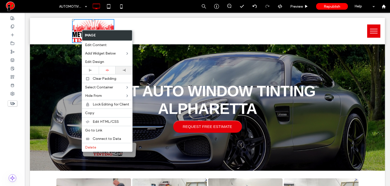
click at [123, 69] on icon at bounding box center [124, 70] width 3 height 3
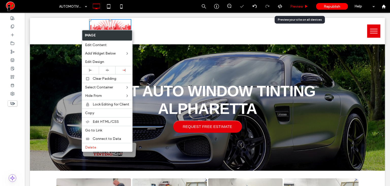
drag, startPoint x: 296, startPoint y: 7, endPoint x: 362, endPoint y: 11, distance: 65.5
click at [296, 7] on span "Preview" at bounding box center [297, 6] width 13 height 4
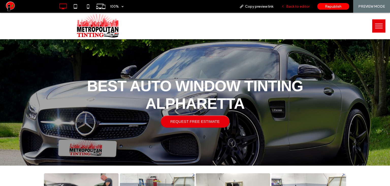
click at [303, 7] on span "Back to editor" at bounding box center [298, 6] width 23 height 4
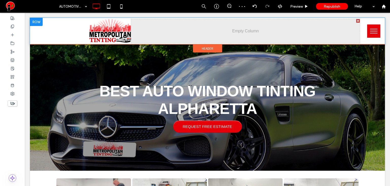
click at [357, 22] on div at bounding box center [359, 21] width 4 height 4
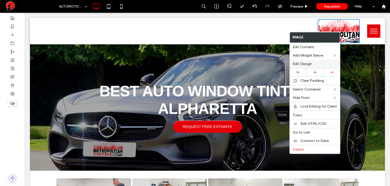
click at [313, 67] on div "Image Edit Content Add Widget Below Edit Design Clear Padding Select Container …" at bounding box center [315, 93] width 51 height 122
